Goal: Transaction & Acquisition: Purchase product/service

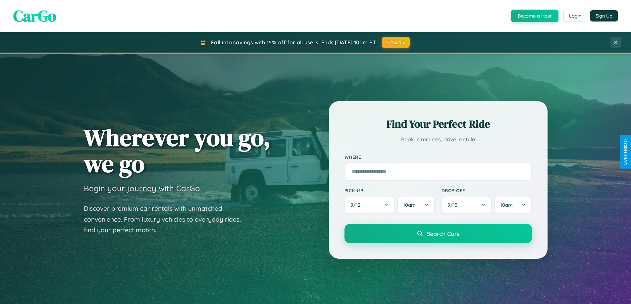
scroll to position [456, 0]
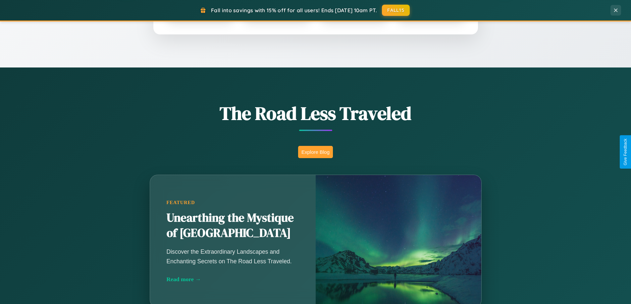
click at [315, 152] on button "Explore Blog" at bounding box center [315, 152] width 35 height 12
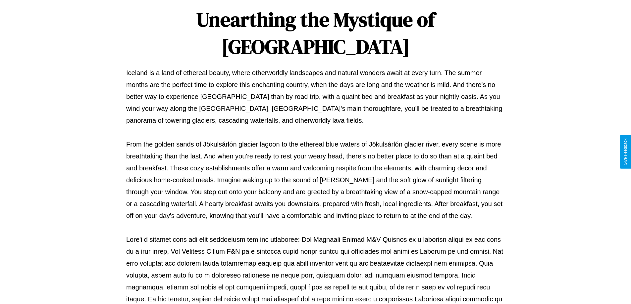
scroll to position [214, 0]
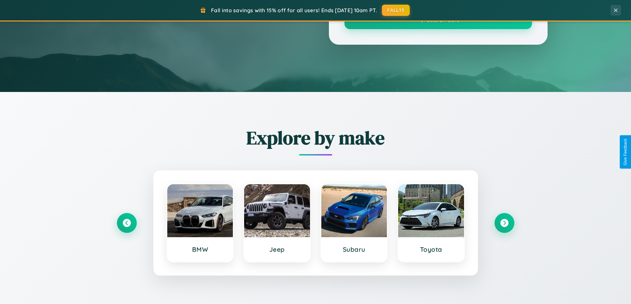
scroll to position [456, 0]
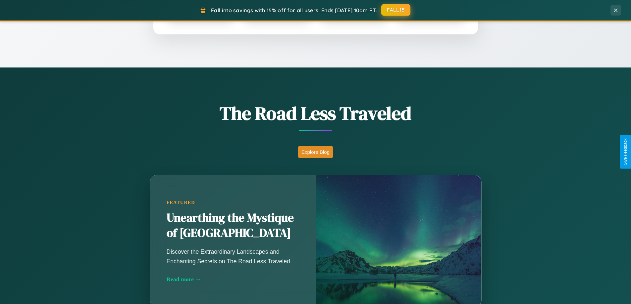
click at [396, 10] on button "FALL15" at bounding box center [395, 10] width 29 height 12
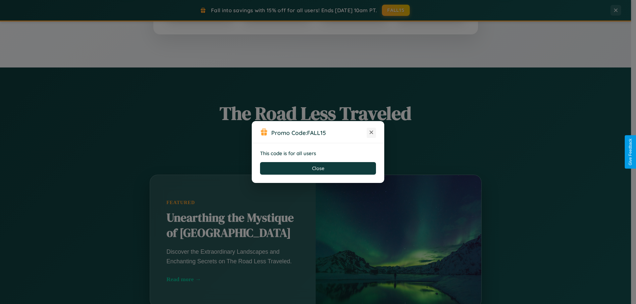
click at [371, 133] on icon at bounding box center [371, 132] width 7 height 7
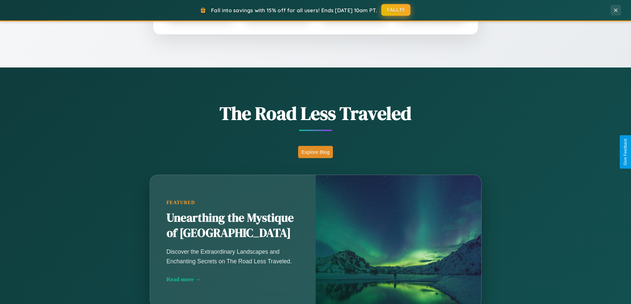
click at [396, 10] on button "FALL15" at bounding box center [395, 10] width 29 height 12
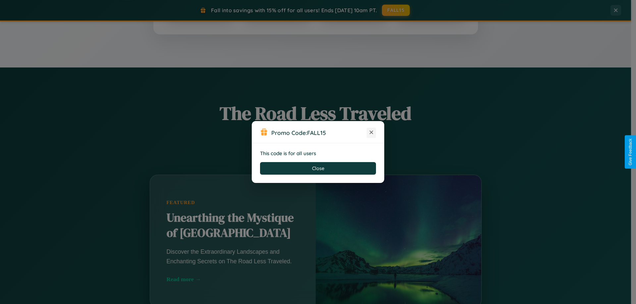
click at [371, 133] on icon at bounding box center [371, 132] width 7 height 7
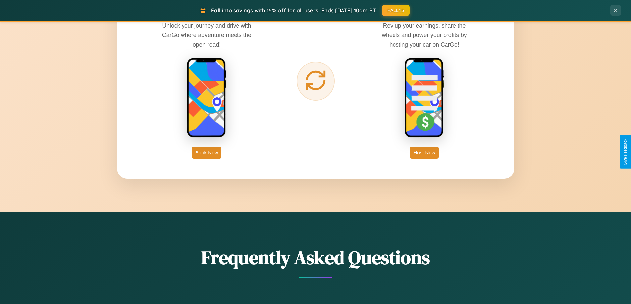
scroll to position [1064, 0]
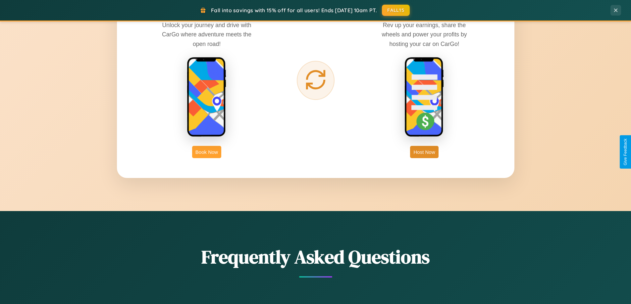
click at [207, 152] on button "Book Now" at bounding box center [206, 152] width 29 height 12
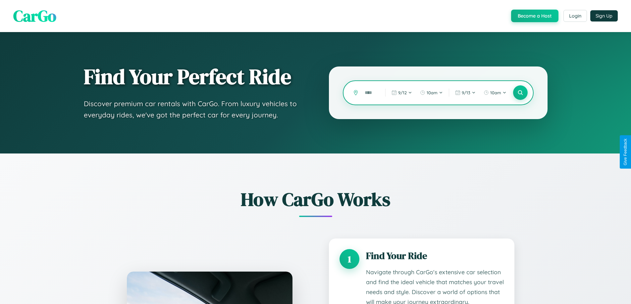
click at [370, 93] on input "text" at bounding box center [369, 93] width 17 height 12
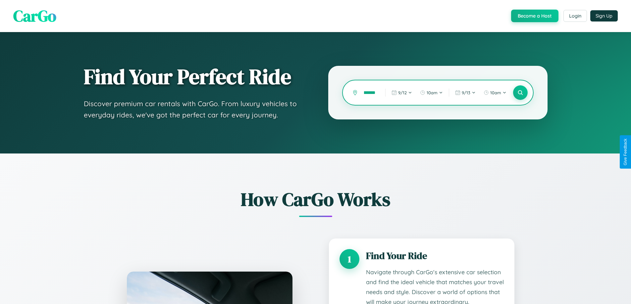
type input "**********"
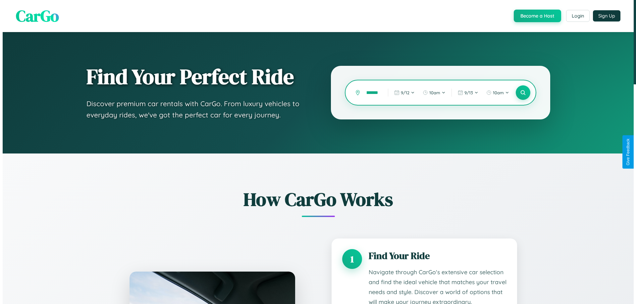
scroll to position [0, 16]
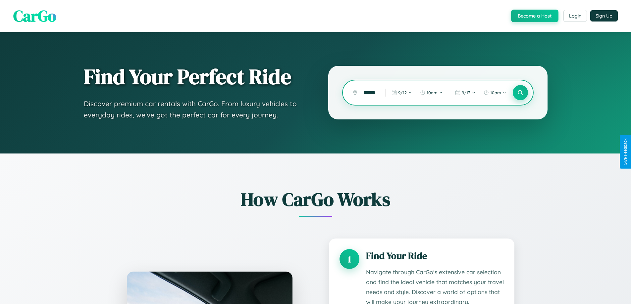
click at [520, 93] on icon at bounding box center [520, 93] width 6 height 6
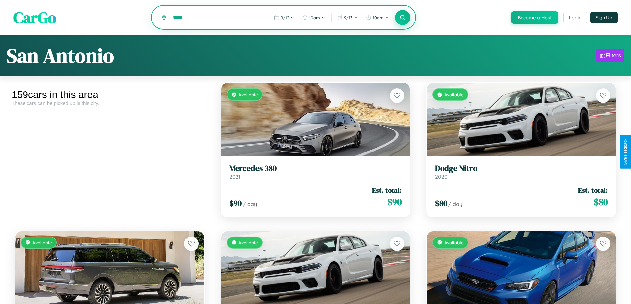
type input "*****"
click at [403, 18] on icon at bounding box center [403, 17] width 6 height 6
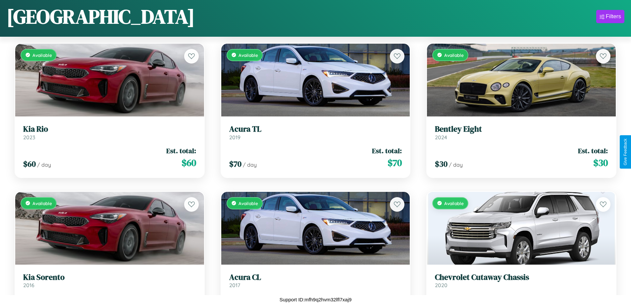
scroll to position [6918, 0]
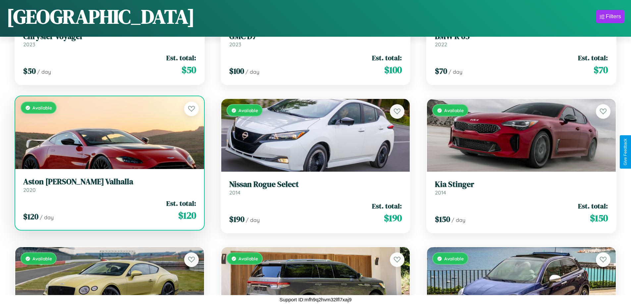
click at [109, 133] on div "Available" at bounding box center [109, 132] width 189 height 73
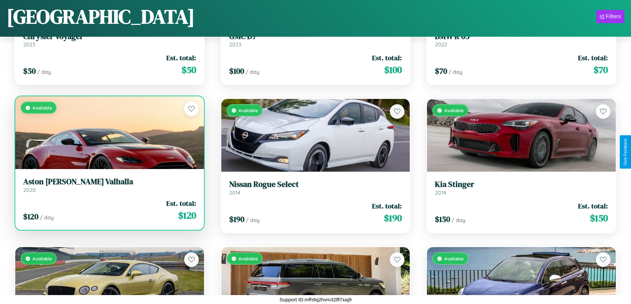
click at [109, 133] on div "Available" at bounding box center [109, 132] width 189 height 73
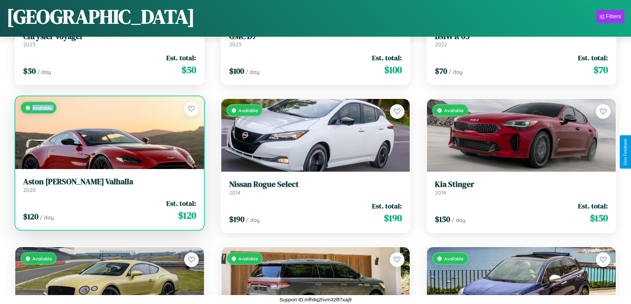
click at [109, 133] on div "Available" at bounding box center [109, 132] width 189 height 73
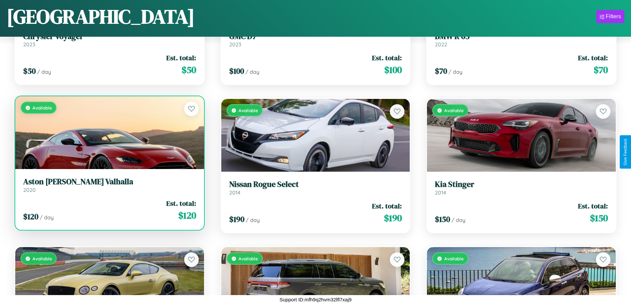
click at [109, 133] on div "Available" at bounding box center [109, 132] width 189 height 73
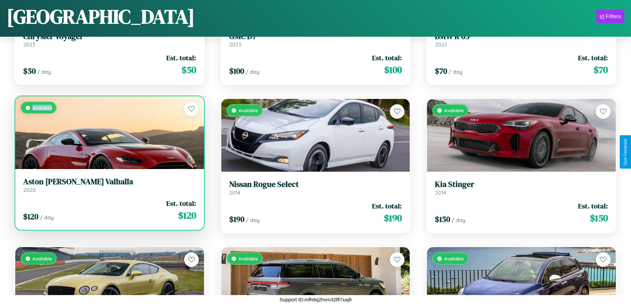
click at [109, 133] on div "Available" at bounding box center [109, 132] width 189 height 73
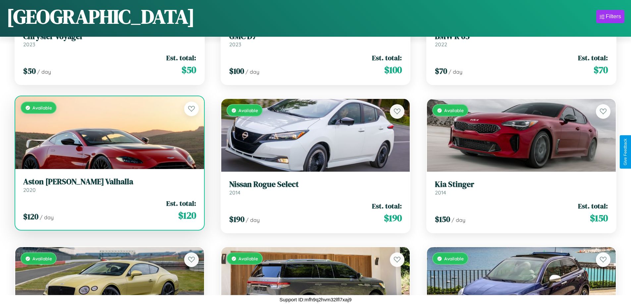
click at [109, 185] on h3 "Aston [PERSON_NAME] Valhalla" at bounding box center [109, 182] width 173 height 10
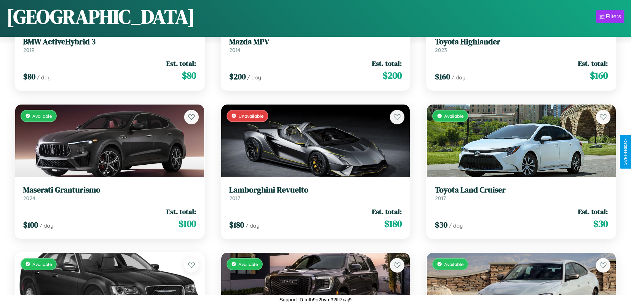
scroll to position [6027, 0]
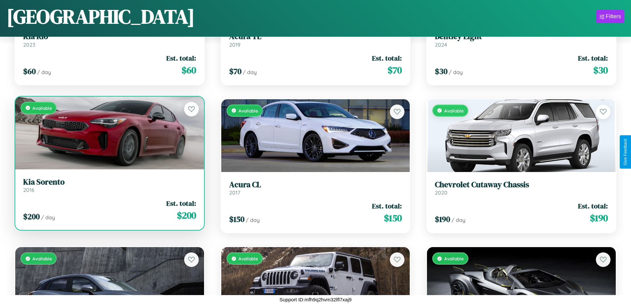
click at [109, 186] on h3 "Kia Sorento" at bounding box center [109, 183] width 173 height 10
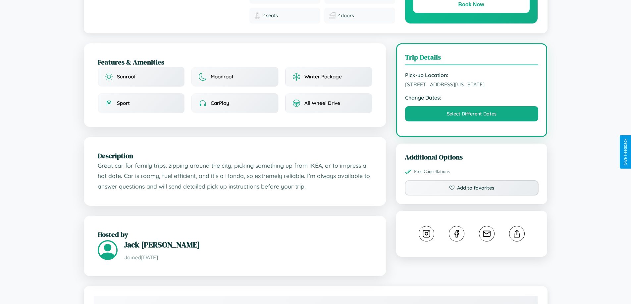
scroll to position [177, 0]
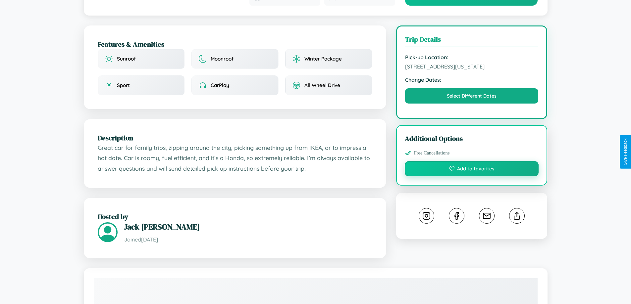
click at [472, 161] on button "Add to favorites" at bounding box center [472, 168] width 134 height 15
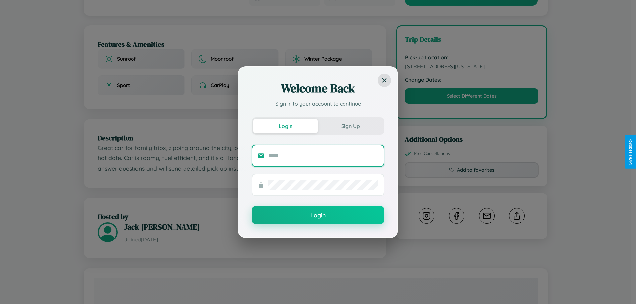
click at [323, 156] on input "text" at bounding box center [323, 156] width 110 height 11
type input "**********"
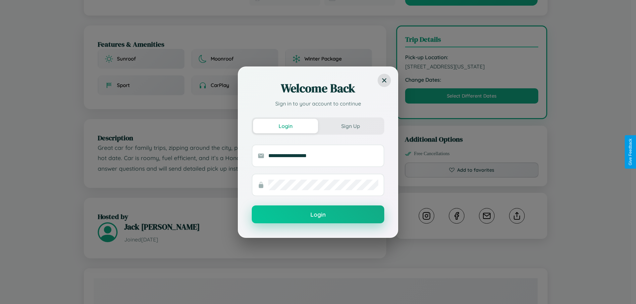
click at [318, 215] on button "Login" at bounding box center [318, 215] width 133 height 18
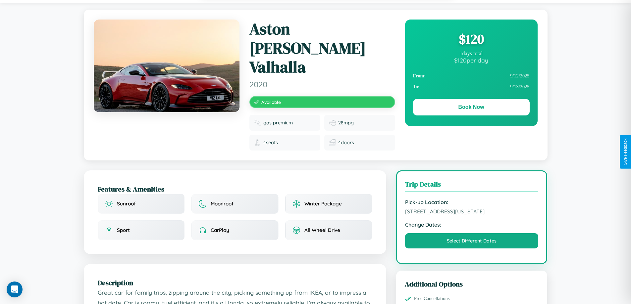
scroll to position [0, 0]
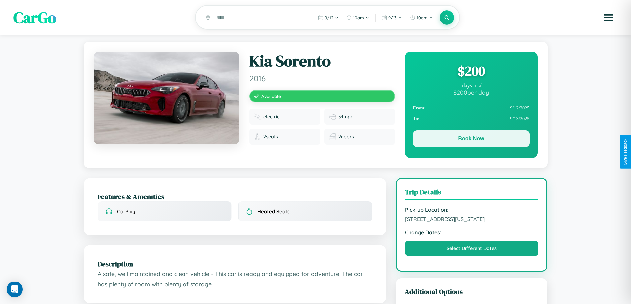
click at [471, 140] on button "Book Now" at bounding box center [471, 139] width 117 height 17
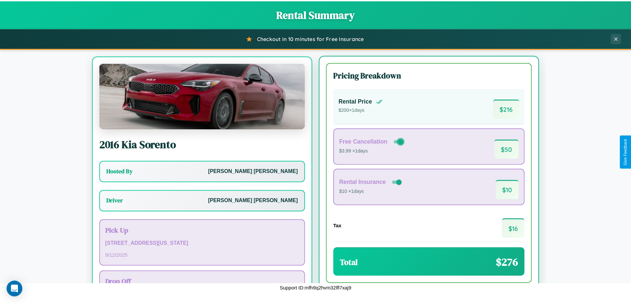
scroll to position [31, 0]
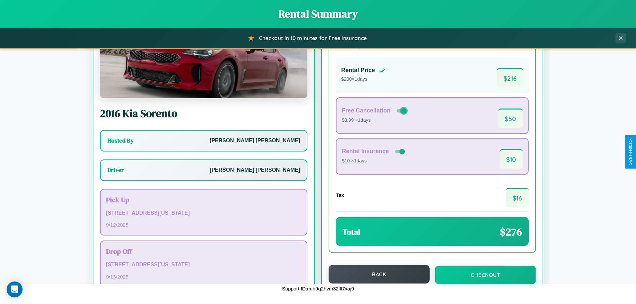
click at [376, 275] on button "Back" at bounding box center [379, 274] width 101 height 19
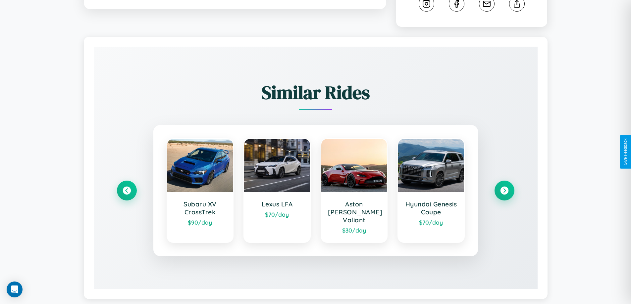
scroll to position [369, 0]
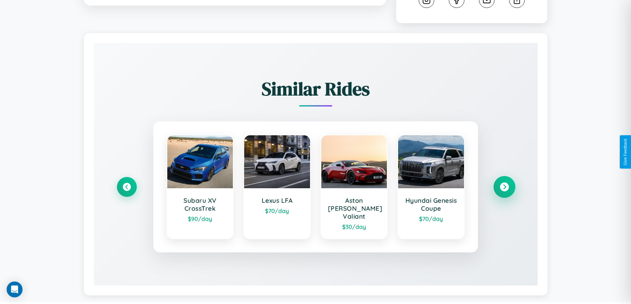
click at [504, 184] on icon at bounding box center [504, 187] width 9 height 9
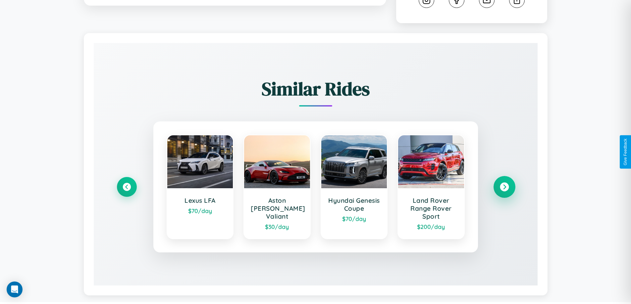
click at [504, 188] on icon at bounding box center [504, 187] width 9 height 9
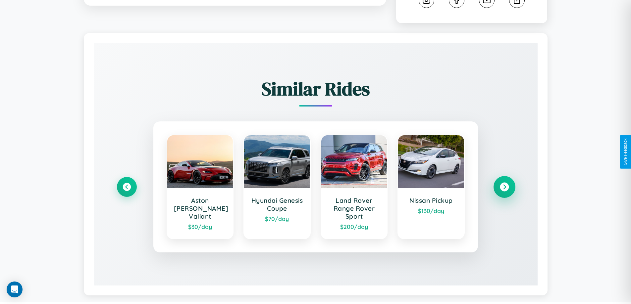
click at [504, 188] on icon at bounding box center [504, 187] width 9 height 9
